Goal: Task Accomplishment & Management: Use online tool/utility

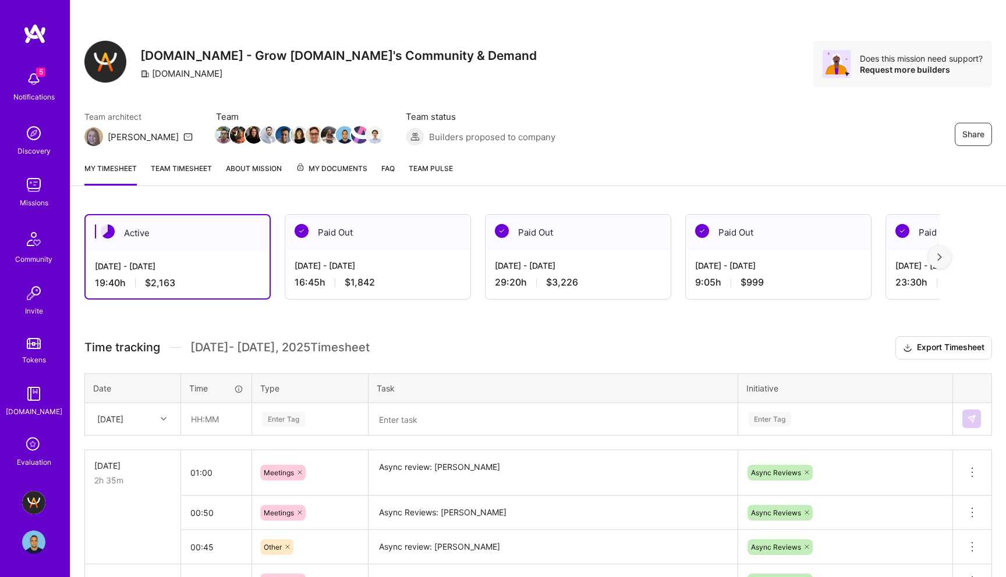
scroll to position [104, 0]
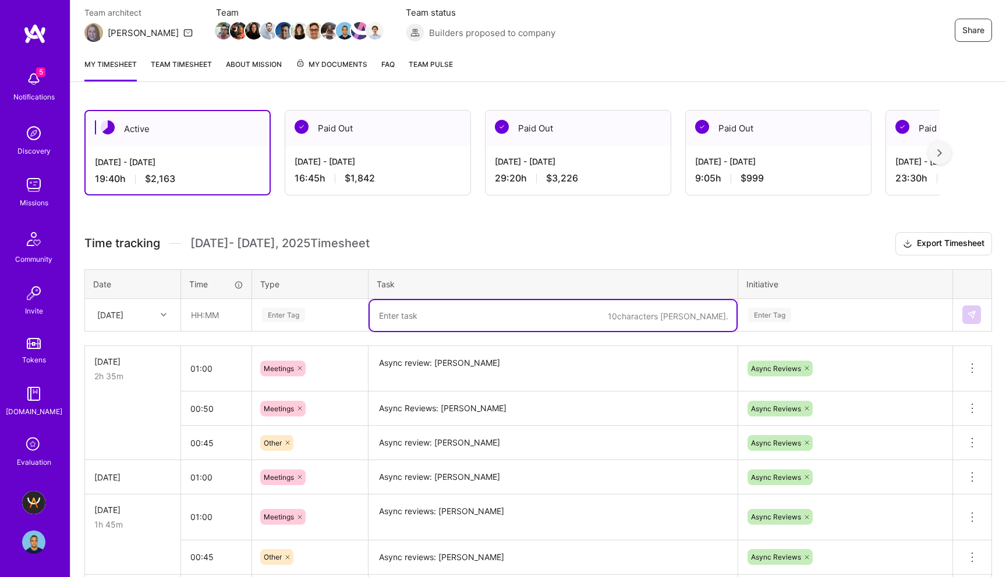
click at [409, 321] on textarea at bounding box center [553, 315] width 367 height 31
paste textarea "[PERSON_NAME]"
type textarea "Async Review: [PERSON_NAME]"
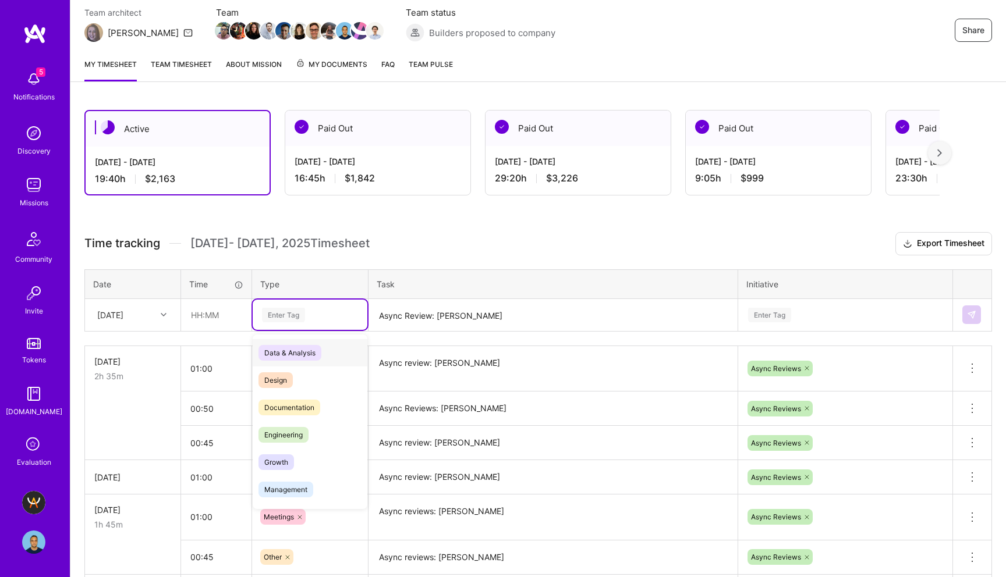
click at [280, 308] on div "Enter Tag" at bounding box center [283, 315] width 43 height 18
click at [286, 321] on div "Enter Tag" at bounding box center [283, 315] width 43 height 18
type input "meet"
click at [283, 353] on span "Meetings" at bounding box center [279, 353] width 42 height 16
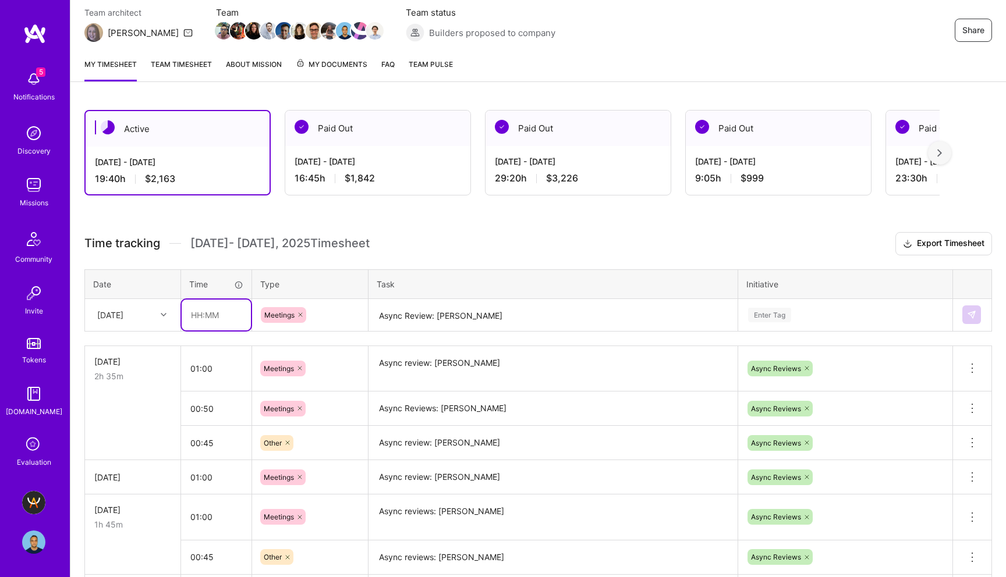
click at [203, 311] on input "text" at bounding box center [216, 315] width 69 height 31
type input "01:00"
click at [773, 313] on div "Enter Tag" at bounding box center [769, 315] width 43 height 18
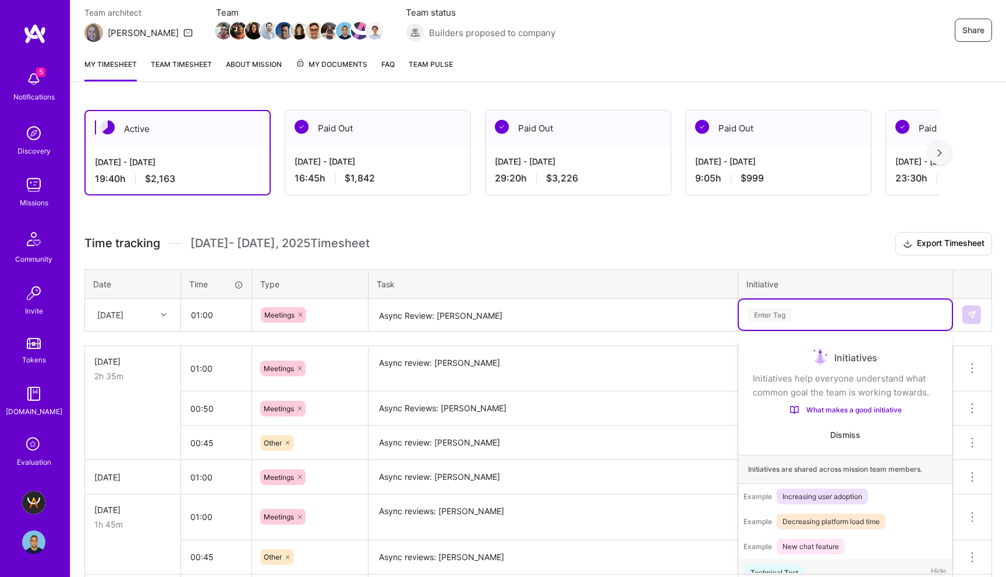
scroll to position [22, 0]
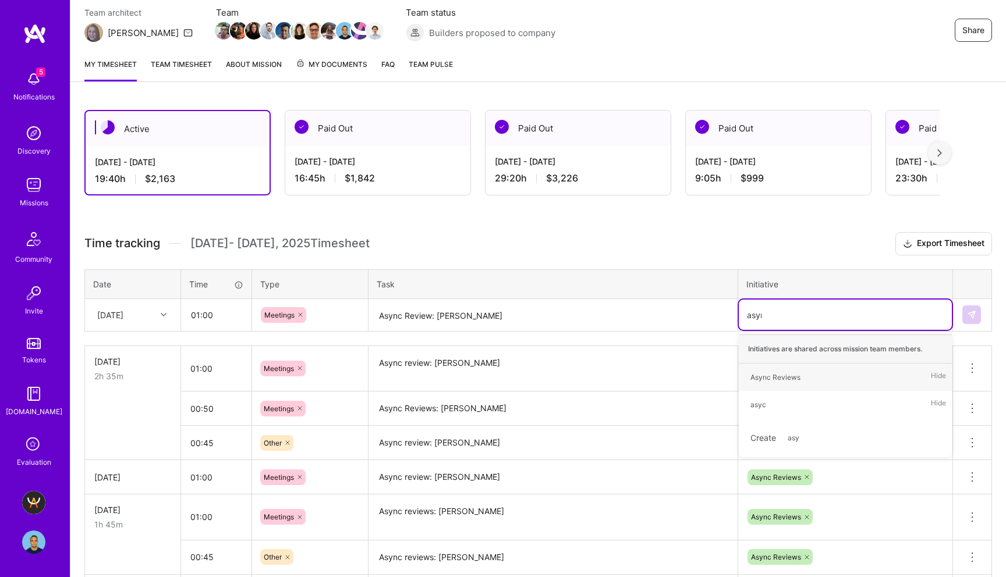
type input "async"
click at [787, 375] on div "Async Reviews" at bounding box center [775, 377] width 50 height 12
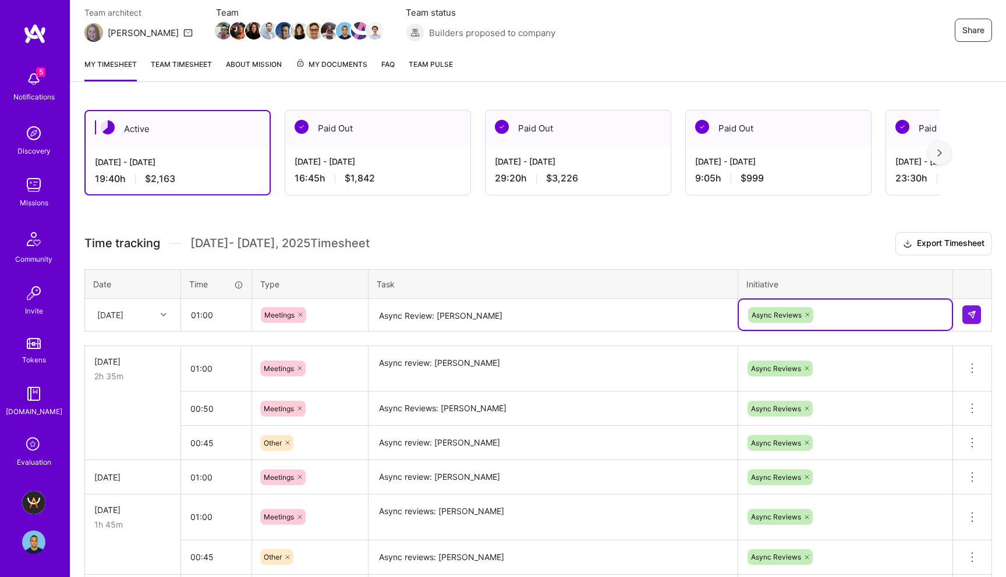
click at [809, 241] on h3 "Time tracking [DATE] - [DATE] Timesheet Export Timesheet" at bounding box center [537, 243] width 907 height 23
click at [197, 319] on input "01:00" at bounding box center [216, 315] width 69 height 31
type input "00:45"
click at [974, 314] on img at bounding box center [971, 314] width 9 height 9
